Goal: Information Seeking & Learning: Learn about a topic

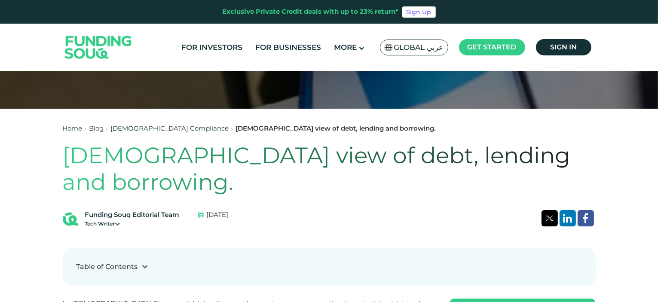
scroll to position [172, 0]
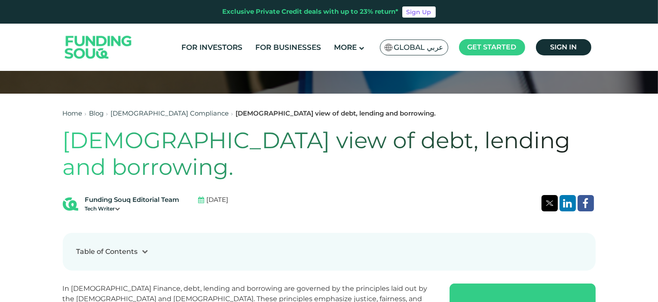
click at [269, 137] on h1 "Islamic view of debt, lending and borrowing." at bounding box center [329, 154] width 533 height 54
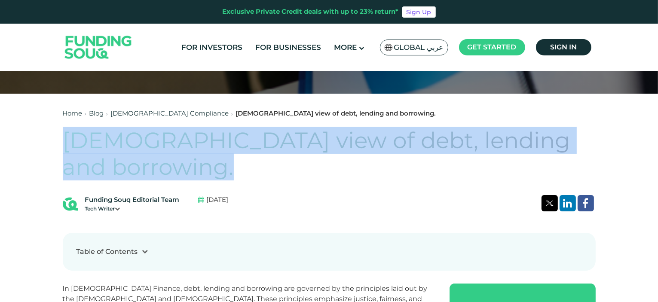
click at [269, 137] on h1 "Islamic view of debt, lending and borrowing." at bounding box center [329, 154] width 533 height 54
copy div "Islamic view of debt, lending and borrowing."
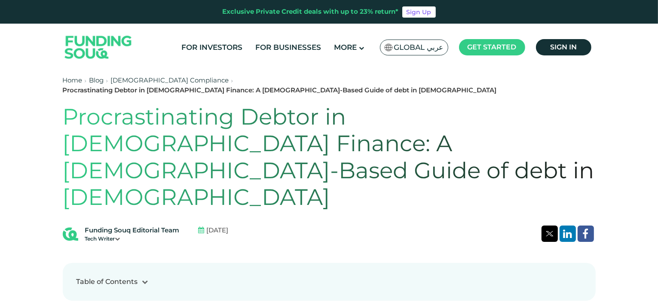
scroll to position [215, 0]
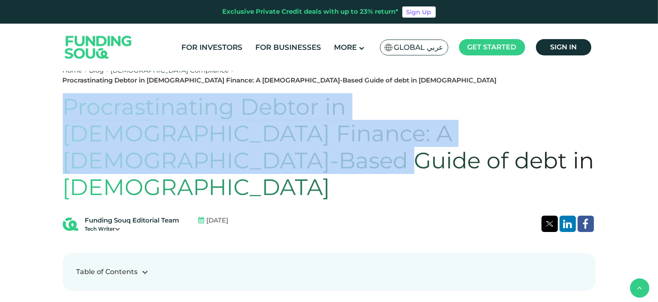
drag, startPoint x: 64, startPoint y: 95, endPoint x: 484, endPoint y: 130, distance: 421.5
click at [484, 130] on h1 "Procrastinating Debtor in [DEMOGRAPHIC_DATA] Finance: A [DEMOGRAPHIC_DATA]-Base…" at bounding box center [329, 147] width 533 height 107
copy h1 "Procrastinating Debtor in [DEMOGRAPHIC_DATA] Finance: A [DEMOGRAPHIC_DATA]-Base…"
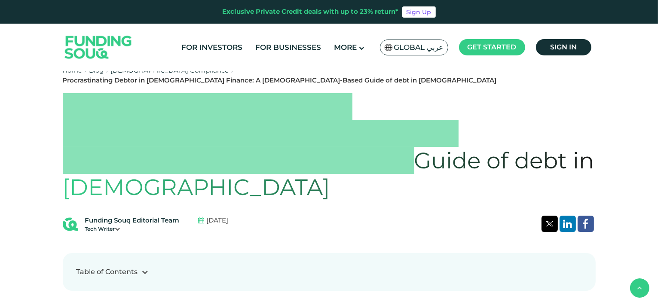
scroll to position [129, 0]
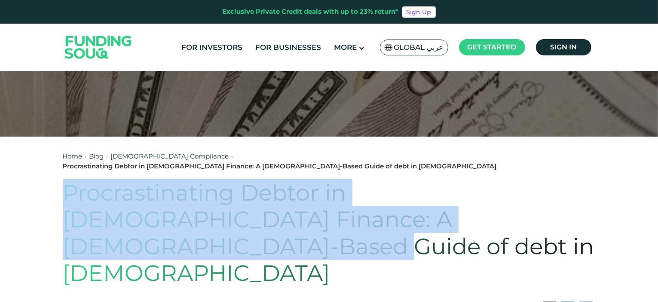
click at [165, 155] on link "[DEMOGRAPHIC_DATA] Compliance" at bounding box center [170, 156] width 118 height 8
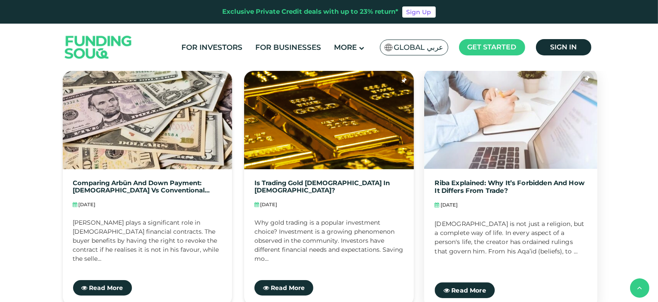
scroll to position [472, 0]
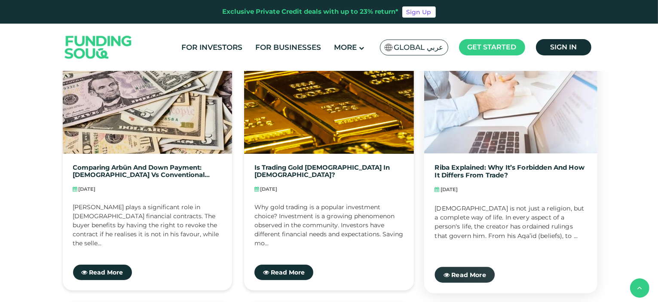
click at [472, 271] on span "Read More" at bounding box center [468, 275] width 35 height 8
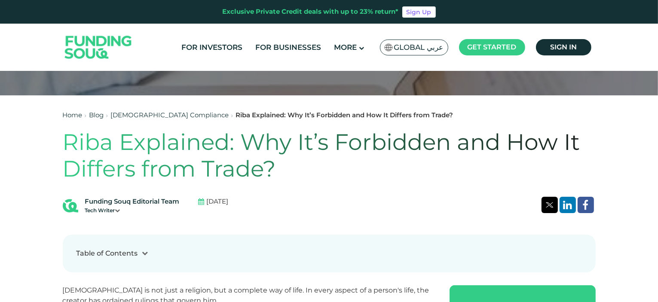
scroll to position [172, 0]
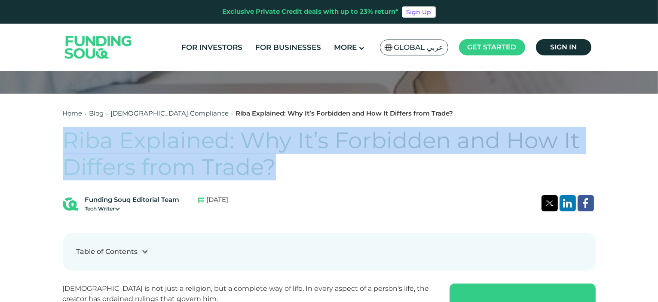
drag, startPoint x: 67, startPoint y: 140, endPoint x: 273, endPoint y: 161, distance: 207.2
click at [273, 161] on h1 "Riba Explained: Why It’s Forbidden and How It Differs from Trade?" at bounding box center [329, 154] width 533 height 54
copy h1 "Riba Explained: Why It’s Forbidden and How It Differs from Trade?"
